Goal: Task Accomplishment & Management: Manage account settings

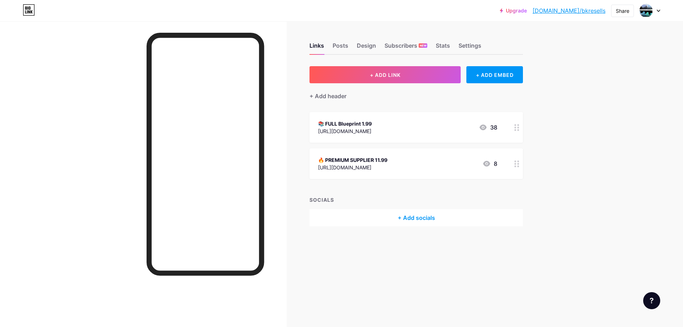
click at [516, 128] on icon at bounding box center [517, 127] width 5 height 7
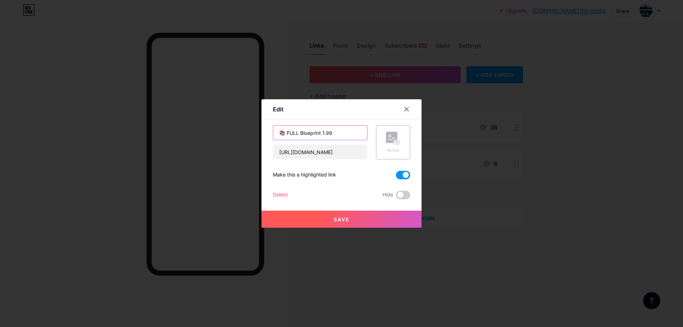
click at [321, 133] on input "📚 FULL Blueprint 1.99" at bounding box center [320, 133] width 94 height 14
click at [404, 109] on icon at bounding box center [407, 109] width 6 height 6
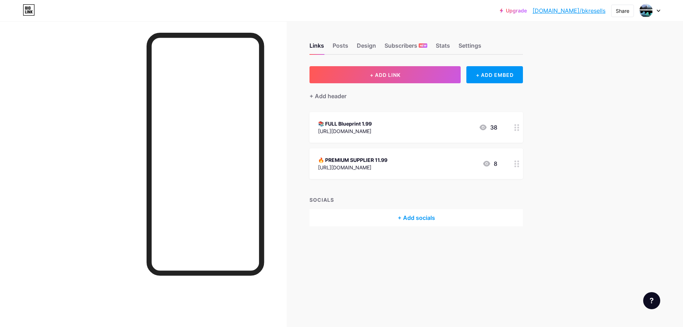
click at [513, 164] on div at bounding box center [517, 163] width 12 height 31
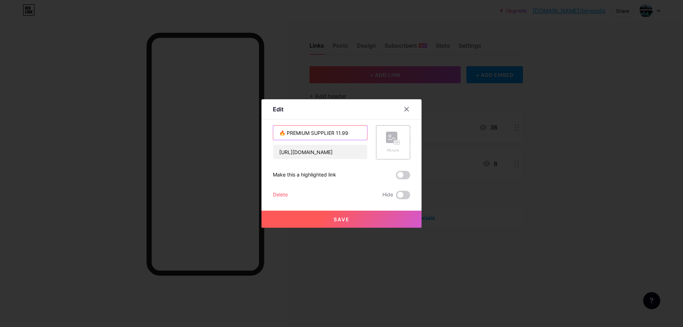
click at [334, 133] on input "🔥 PREMIUM SUPPLIER 11.99" at bounding box center [320, 133] width 94 height 14
click at [337, 134] on input "🔥 PREMIUM SUPPLIER 11.99" at bounding box center [320, 133] width 94 height 14
type input "🔥 PREMIUM SUPPLIER 119.99"
click at [399, 176] on span at bounding box center [403, 175] width 14 height 9
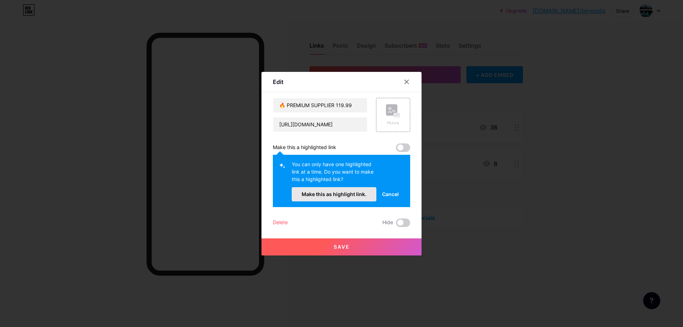
click at [358, 193] on span "Make this as highlight link." at bounding box center [334, 194] width 65 height 6
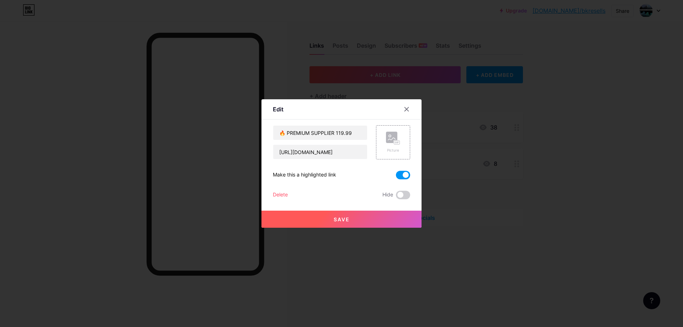
click at [349, 221] on button "Save" at bounding box center [342, 219] width 160 height 17
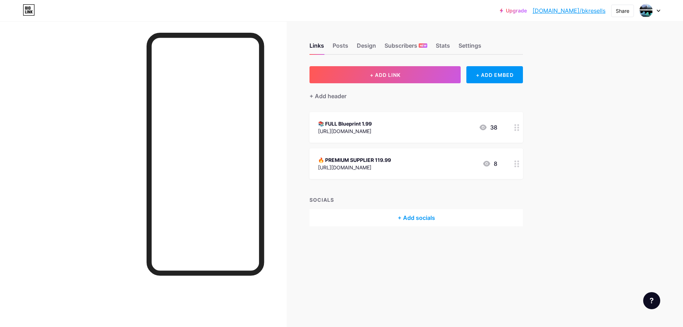
click at [516, 163] on circle at bounding box center [516, 164] width 2 height 2
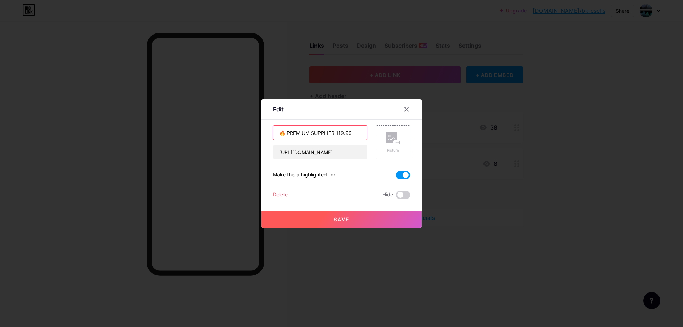
drag, startPoint x: 348, startPoint y: 134, endPoint x: 334, endPoint y: 132, distance: 14.3
click at [334, 132] on input "🔥 PREMIUM SUPPLIER 119.99" at bounding box center [320, 133] width 94 height 14
type input "🔥 PREMIUM SUPPLIER 59.99"
click at [339, 219] on span "Save" at bounding box center [342, 219] width 16 height 6
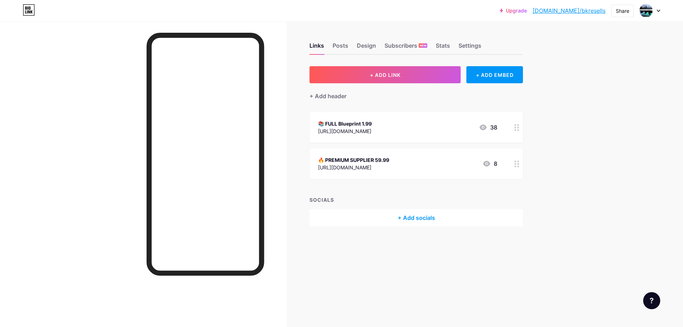
click at [514, 162] on div at bounding box center [517, 163] width 12 height 31
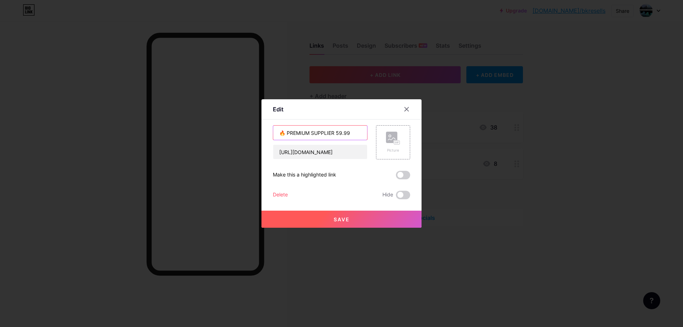
click at [334, 132] on input "🔥 PREMIUM SUPPLIER 59.99" at bounding box center [320, 133] width 94 height 14
click at [339, 134] on input "🔥 PREMIUM SUPPLIER 159.99" at bounding box center [320, 133] width 94 height 14
type input "🔥 PREMIUM SUPPLIER 159.99"
click at [398, 176] on span at bounding box center [403, 175] width 14 height 9
click at [396, 177] on input "checkbox" at bounding box center [396, 177] width 0 height 0
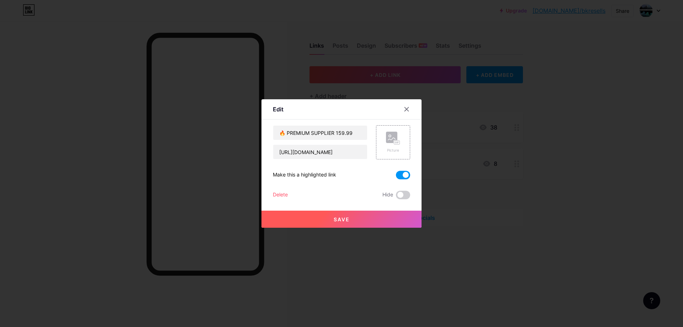
click at [378, 217] on button "Save" at bounding box center [342, 219] width 160 height 17
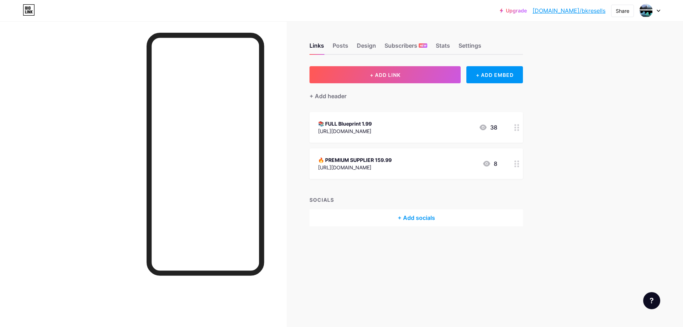
click at [514, 162] on div at bounding box center [517, 163] width 12 height 31
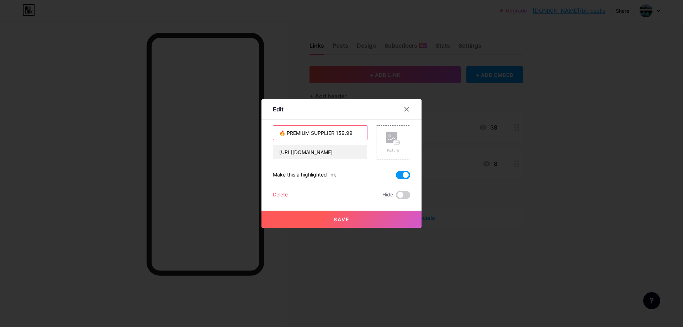
drag, startPoint x: 341, startPoint y: 132, endPoint x: 334, endPoint y: 133, distance: 7.2
click at [334, 133] on input "🔥 PREMIUM SUPPLIER 159.99" at bounding box center [320, 133] width 94 height 14
type input "🔥 PREMIUM SUPPLIER 219.99"
click at [353, 217] on button "Save" at bounding box center [342, 219] width 160 height 17
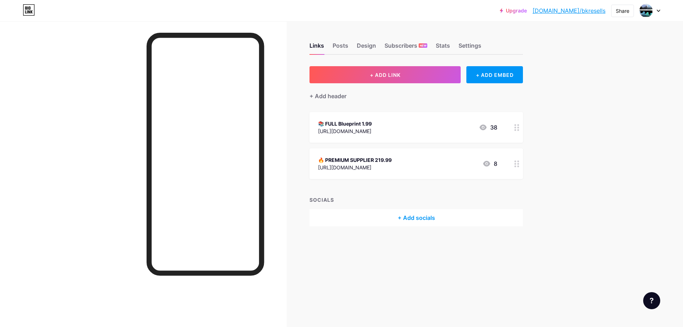
click at [392, 159] on div "🔥 PREMIUM SUPPLIER 219.99" at bounding box center [355, 159] width 74 height 7
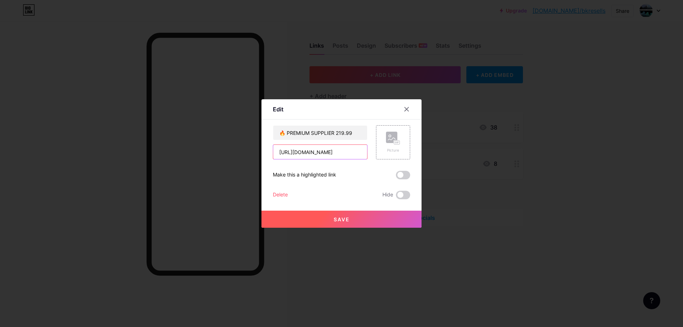
click at [317, 150] on input "[URL][DOMAIN_NAME]" at bounding box center [320, 152] width 94 height 14
click at [405, 109] on icon at bounding box center [407, 109] width 6 height 6
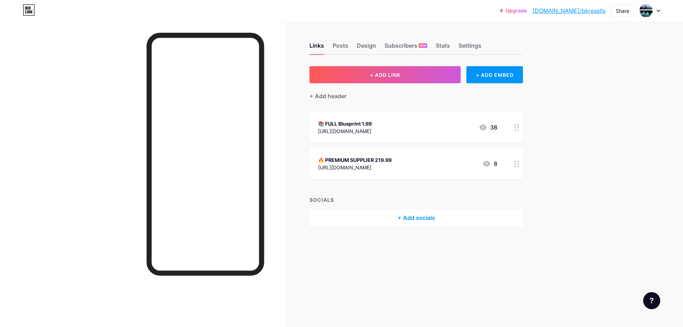
click at [455, 127] on div "📚 FULL Blueprint 1.99 [URL][DOMAIN_NAME] 38" at bounding box center [407, 127] width 179 height 16
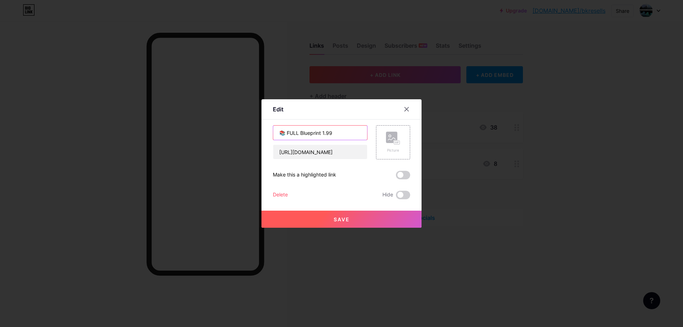
click at [322, 136] on input "📚 FULL Blueprint 1.99" at bounding box center [320, 133] width 94 height 14
type input "📚 FULL Blueprint 11.99"
click at [328, 218] on button "Save" at bounding box center [342, 219] width 160 height 17
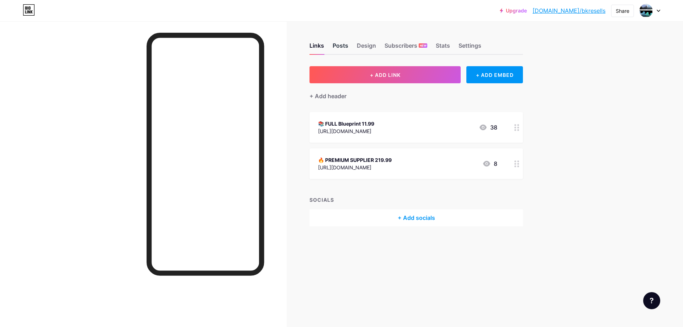
click at [342, 43] on div "Posts" at bounding box center [341, 47] width 16 height 13
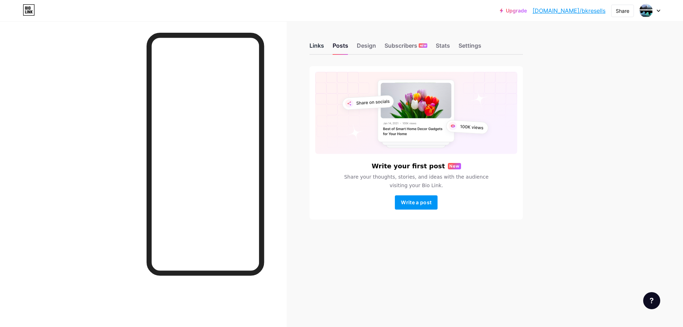
click at [316, 46] on div "Links" at bounding box center [317, 47] width 15 height 13
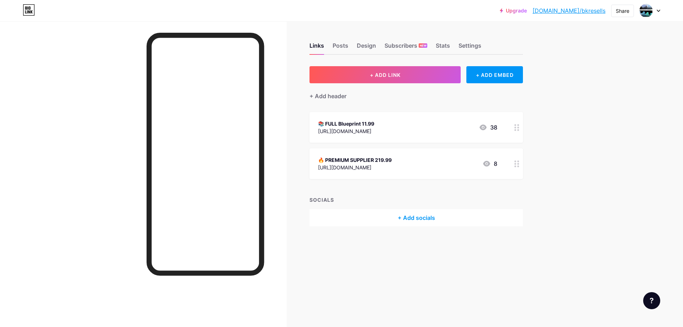
click at [374, 126] on div "📚 FULL Blueprint 11.99" at bounding box center [346, 123] width 56 height 7
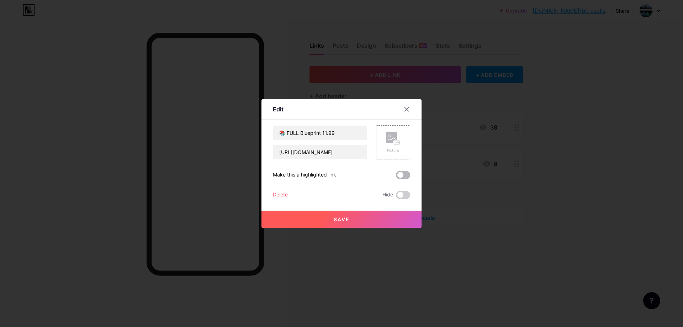
click at [396, 174] on span at bounding box center [403, 175] width 14 height 9
click at [396, 177] on input "checkbox" at bounding box center [396, 177] width 0 height 0
click at [371, 220] on button "Save" at bounding box center [342, 219] width 160 height 17
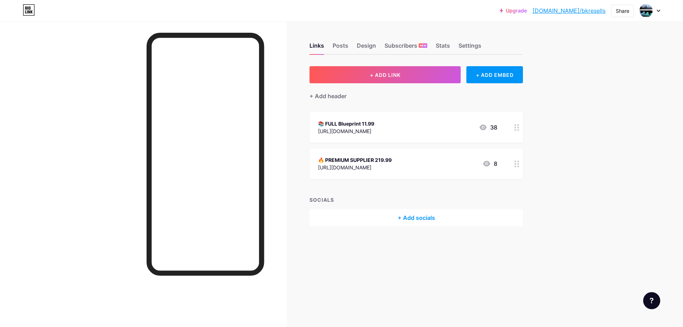
click at [425, 162] on div "🔥 PREMIUM SUPPLIER 219.99 [URL][DOMAIN_NAME] 8" at bounding box center [407, 164] width 179 height 16
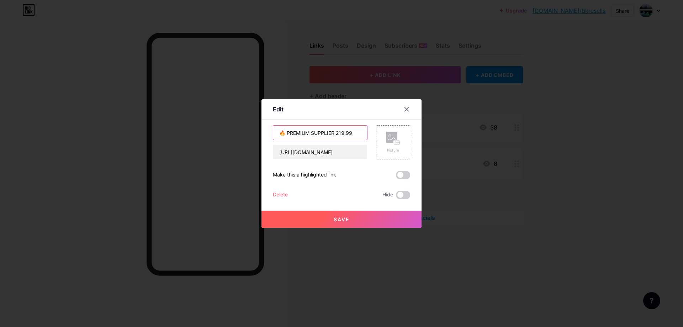
click at [336, 135] on input "🔥 PREMIUM SUPPLIER 219.99" at bounding box center [320, 133] width 94 height 14
click at [345, 135] on input "🔥 PREMIUM SUPPLIER 19.99" at bounding box center [320, 133] width 94 height 14
type input "🔥 PREMIUM SUPPLIER 19.99"
click at [355, 224] on button "Save" at bounding box center [342, 219] width 160 height 17
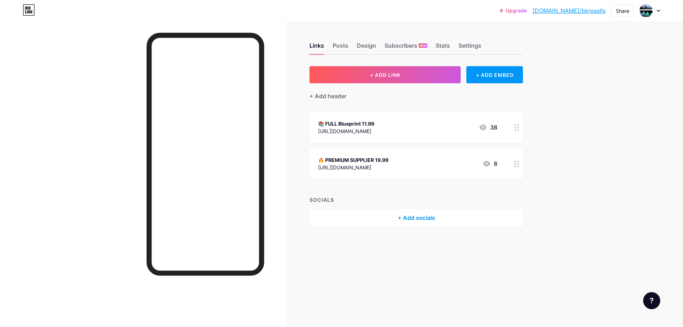
click at [389, 160] on div "🔥 PREMIUM SUPPLIER 19.99" at bounding box center [353, 159] width 70 height 7
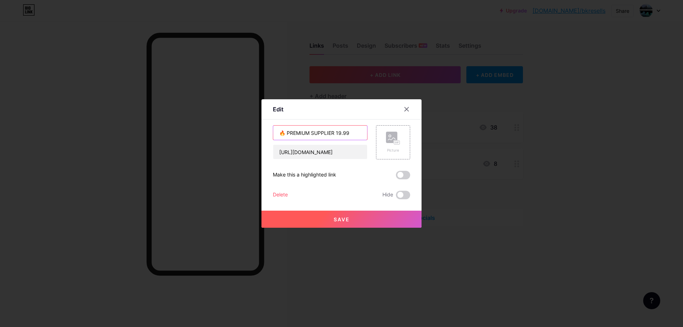
click at [336, 133] on input "🔥 PREMIUM SUPPLIER 19.99" at bounding box center [320, 133] width 94 height 14
type input "🔥 PREMIUM SUPPLIER 29.99"
click at [340, 220] on span "Save" at bounding box center [342, 219] width 16 height 6
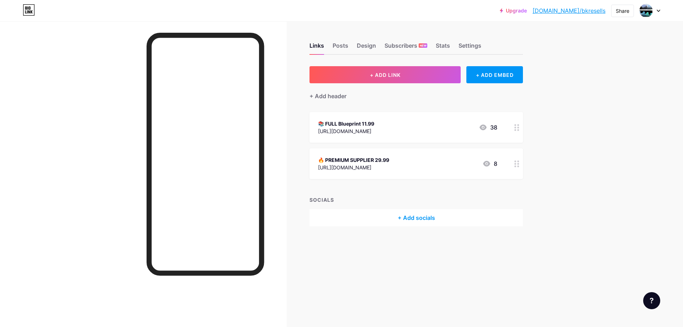
click at [374, 123] on div "📚 FULL Blueprint 11.99" at bounding box center [346, 123] width 56 height 7
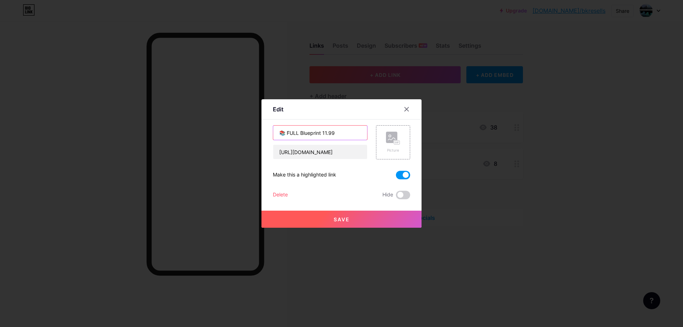
click at [323, 137] on input "📚 FULL Blueprint 11.99" at bounding box center [320, 133] width 94 height 14
type input "📚 FULL Blueprint 1.99"
click at [328, 220] on button "Save" at bounding box center [342, 219] width 160 height 17
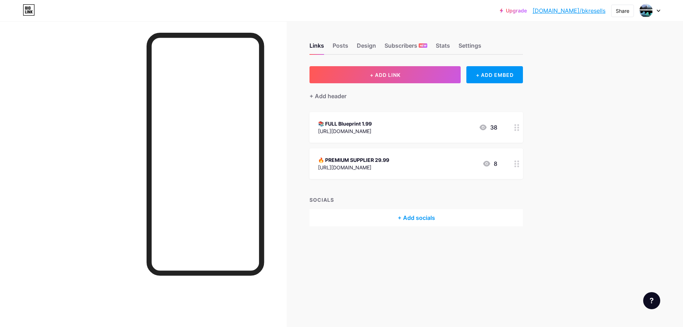
click at [406, 128] on div "📚 FULL Blueprint 1.99 [URL][DOMAIN_NAME] 38" at bounding box center [407, 127] width 179 height 16
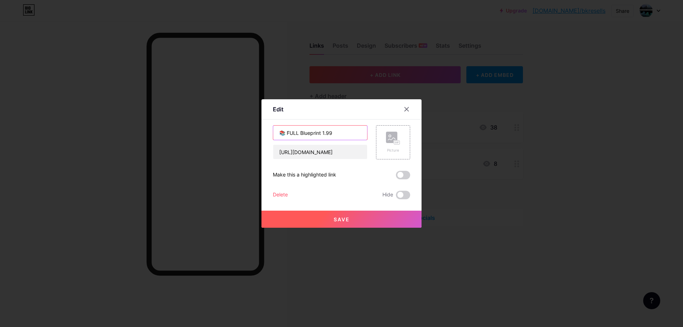
click at [321, 135] on input "📚 FULL Blueprint 1.99" at bounding box center [320, 133] width 94 height 14
click at [322, 133] on input "📚 FULL Blueprint 1.99" at bounding box center [320, 133] width 94 height 14
type input "📚 FULL Blueprint 11.99"
click at [339, 218] on span "Save" at bounding box center [342, 219] width 16 height 6
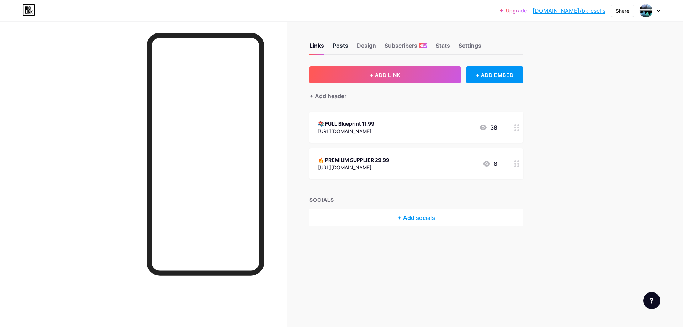
click at [342, 45] on div "Posts" at bounding box center [341, 47] width 16 height 13
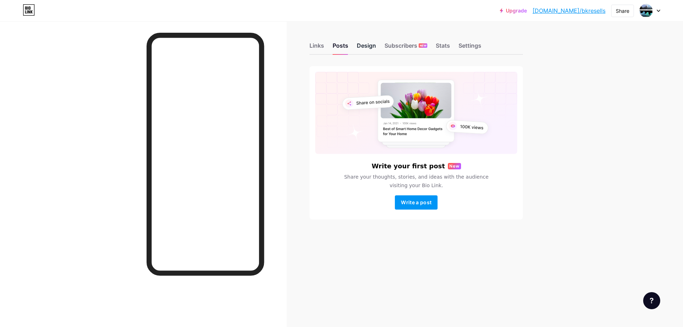
click at [360, 46] on div "Design" at bounding box center [366, 47] width 19 height 13
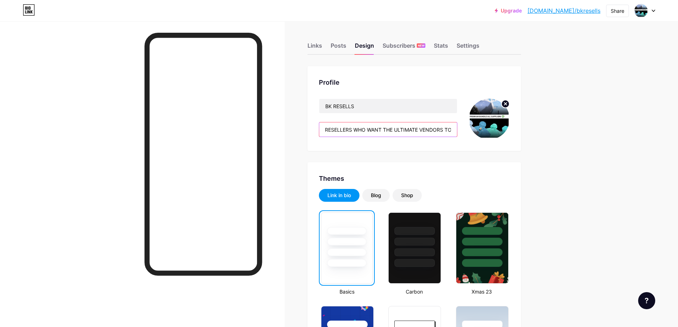
scroll to position [0, 125]
drag, startPoint x: 441, startPoint y: 130, endPoint x: 411, endPoint y: 129, distance: 29.6
click at [411, 129] on input "THIS BUNDLE IS FOR SERIOUS RESELLERS WHO WANT THE ULTIMATE VENDORS TO PRINTING …" at bounding box center [388, 129] width 138 height 14
click at [394, 131] on input "THIS BUNDLE IS FOR SERIOUS RESELLERS WHO WANT THE ULTIMATE VENDORS TO PRINTING …" at bounding box center [388, 129] width 138 height 14
drag, startPoint x: 395, startPoint y: 130, endPoint x: 372, endPoint y: 128, distance: 23.2
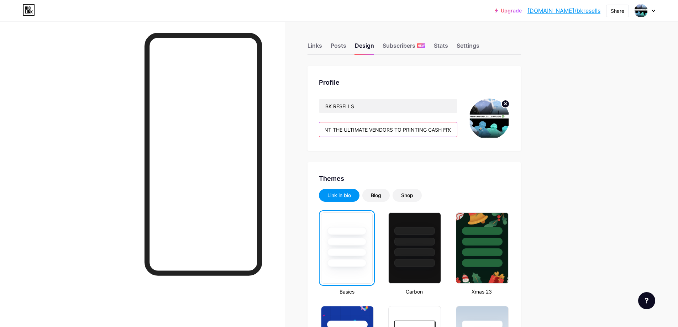
click at [372, 128] on input "THIS BUNDLE IS FOR SERIOUS RESELLERS WHO WANT THE ULTIMATE VENDORS TO PRINTING …" at bounding box center [388, 129] width 138 height 14
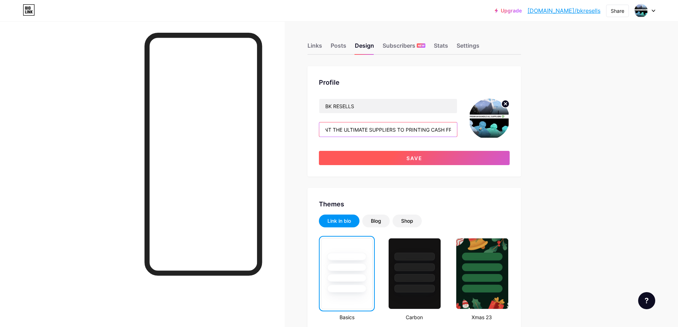
type input "THIS BUNDLE IS FOR SERIOUS RESELLERS WHO WANT THE ULTIMATE SUPPLIERS TO PRINTIN…"
click at [422, 162] on button "Save" at bounding box center [414, 158] width 191 height 14
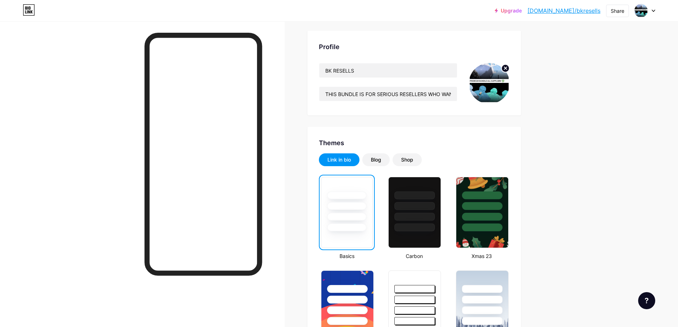
scroll to position [71, 0]
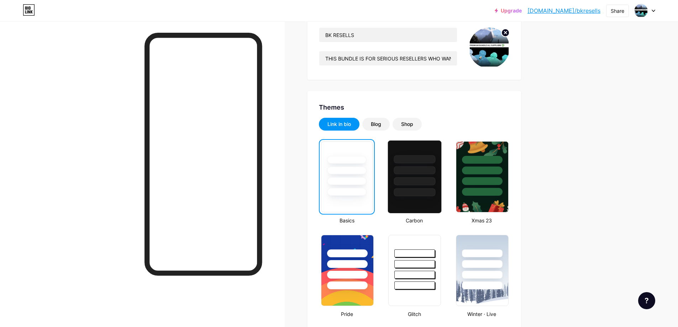
click at [405, 164] on div at bounding box center [414, 169] width 53 height 56
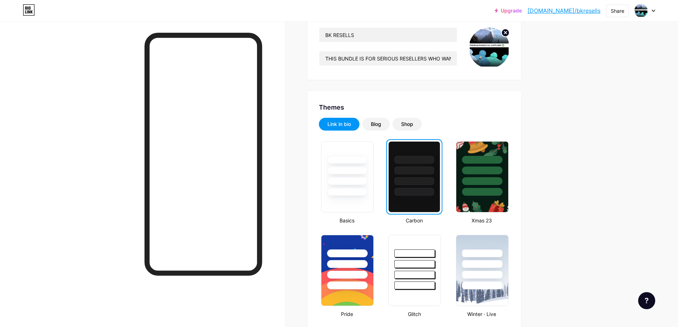
scroll to position [107, 0]
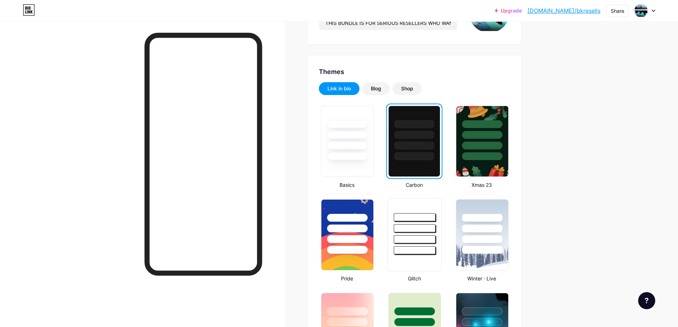
click at [406, 219] on div at bounding box center [415, 217] width 42 height 8
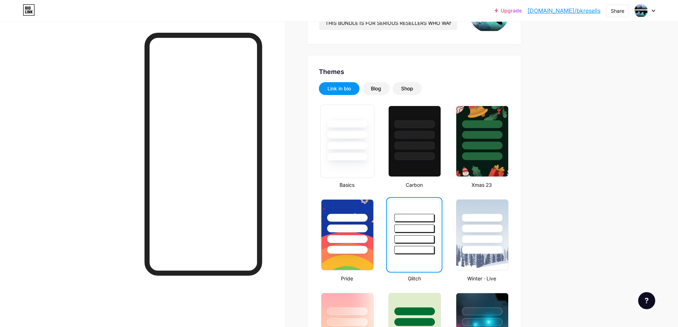
click at [351, 143] on div at bounding box center [347, 146] width 42 height 8
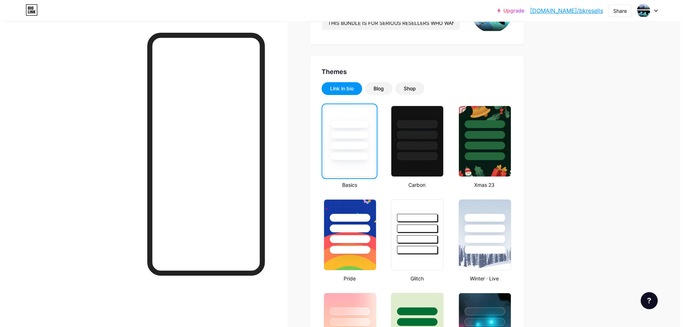
scroll to position [0, 0]
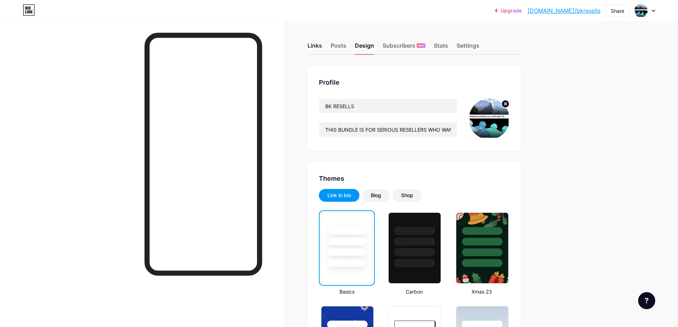
click at [315, 43] on div "Links" at bounding box center [315, 47] width 15 height 13
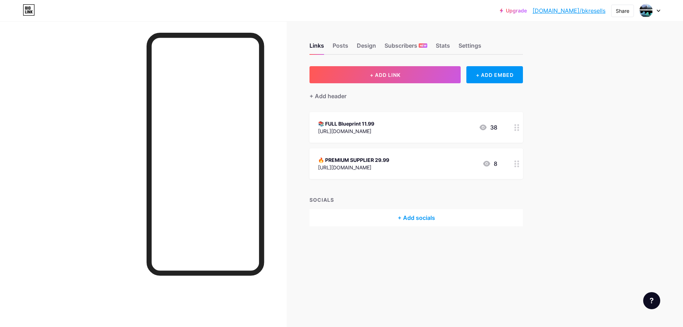
click at [374, 124] on div "📚 FULL Blueprint 11.99" at bounding box center [346, 123] width 56 height 7
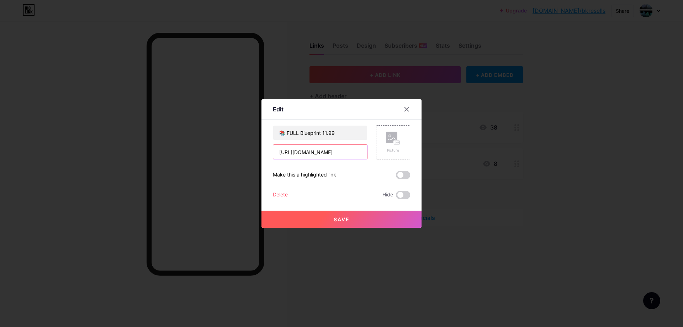
click at [336, 152] on input "[URL][DOMAIN_NAME]" at bounding box center [320, 152] width 94 height 14
click at [404, 110] on icon at bounding box center [407, 109] width 6 height 6
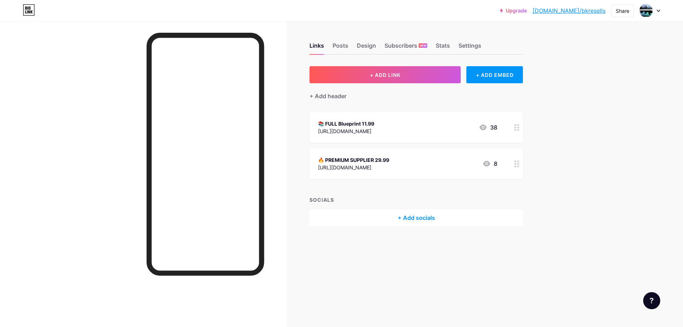
click at [373, 162] on div "🔥 PREMIUM SUPPLIER 29.99" at bounding box center [353, 159] width 71 height 7
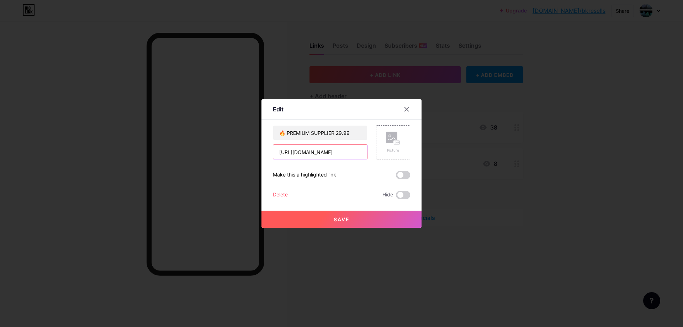
click at [320, 147] on input "[URL][DOMAIN_NAME]" at bounding box center [320, 152] width 94 height 14
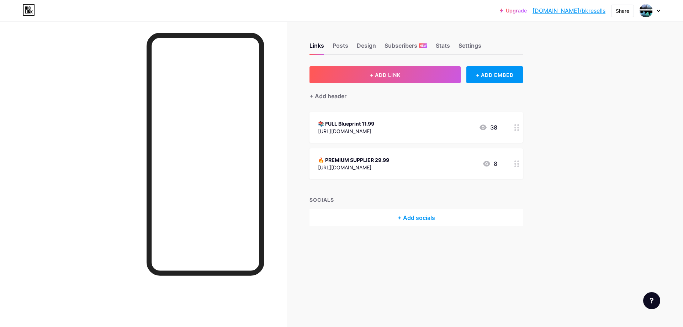
click at [424, 125] on div "📚 FULL Blueprint 11.99 [URL][DOMAIN_NAME] 38" at bounding box center [407, 127] width 179 height 16
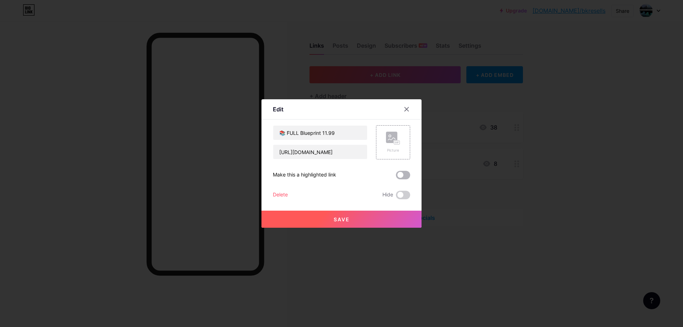
click at [396, 177] on span at bounding box center [403, 175] width 14 height 9
click at [396, 177] on input "checkbox" at bounding box center [396, 177] width 0 height 0
click at [381, 219] on button "Save" at bounding box center [342, 219] width 160 height 17
